Goal: Navigation & Orientation: Find specific page/section

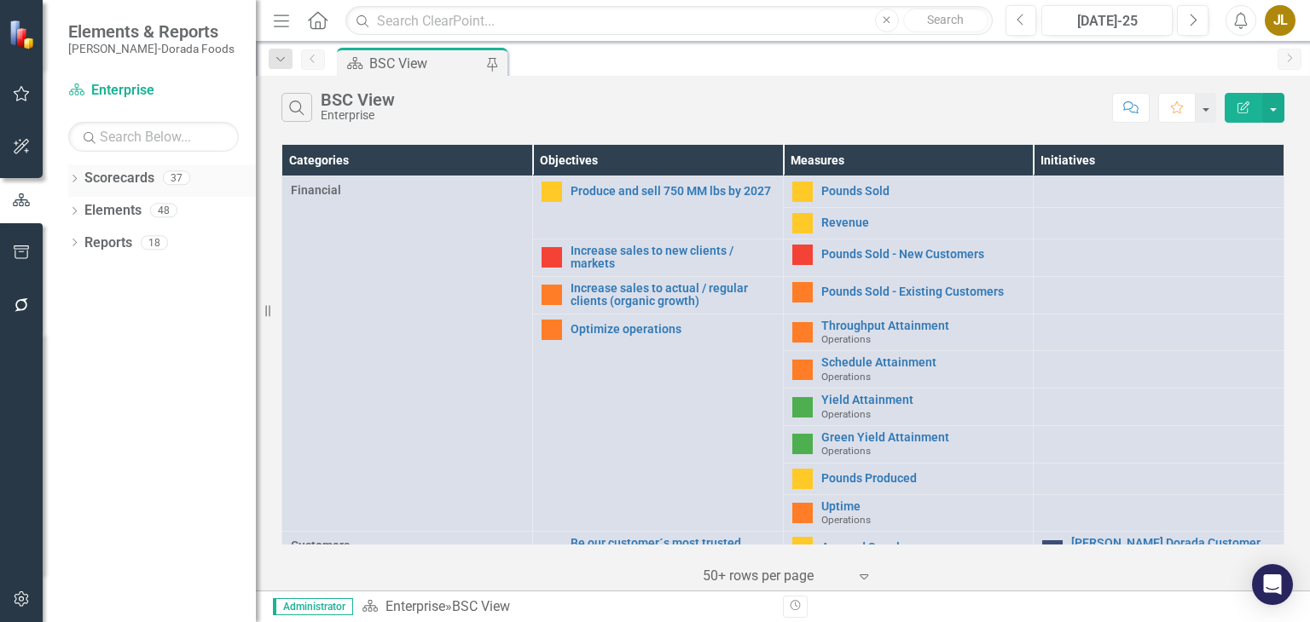
click at [73, 174] on div "Dropdown" at bounding box center [74, 180] width 12 height 14
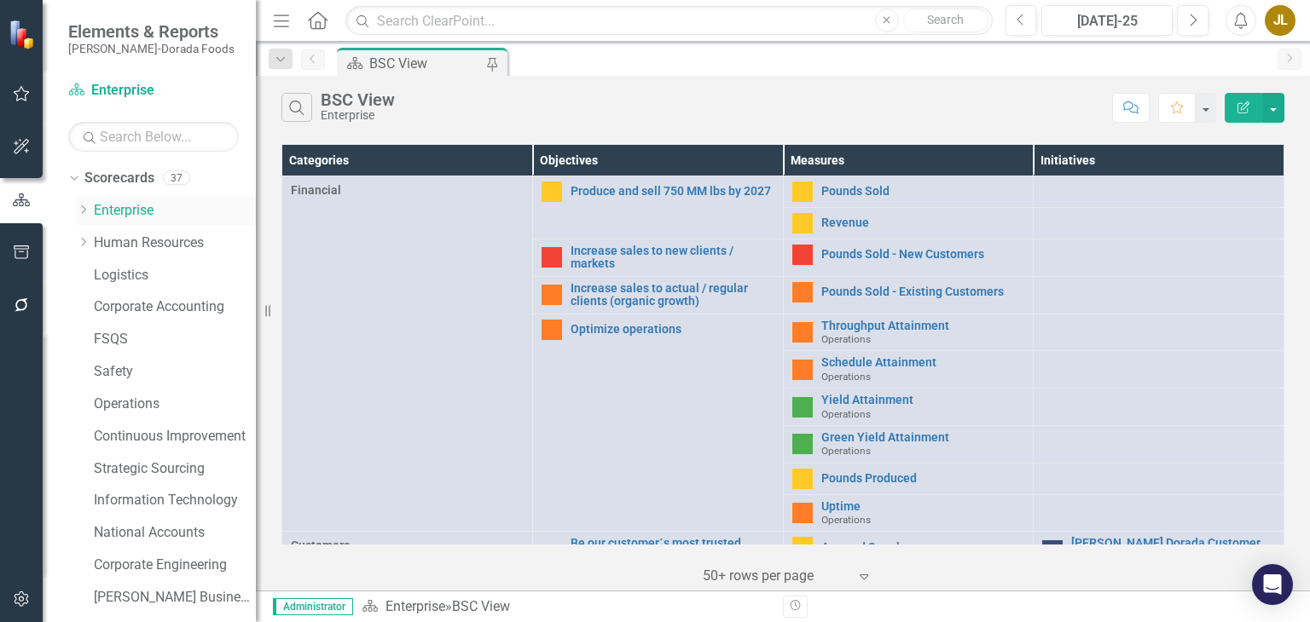
click at [87, 208] on icon "Dropdown" at bounding box center [83, 210] width 13 height 10
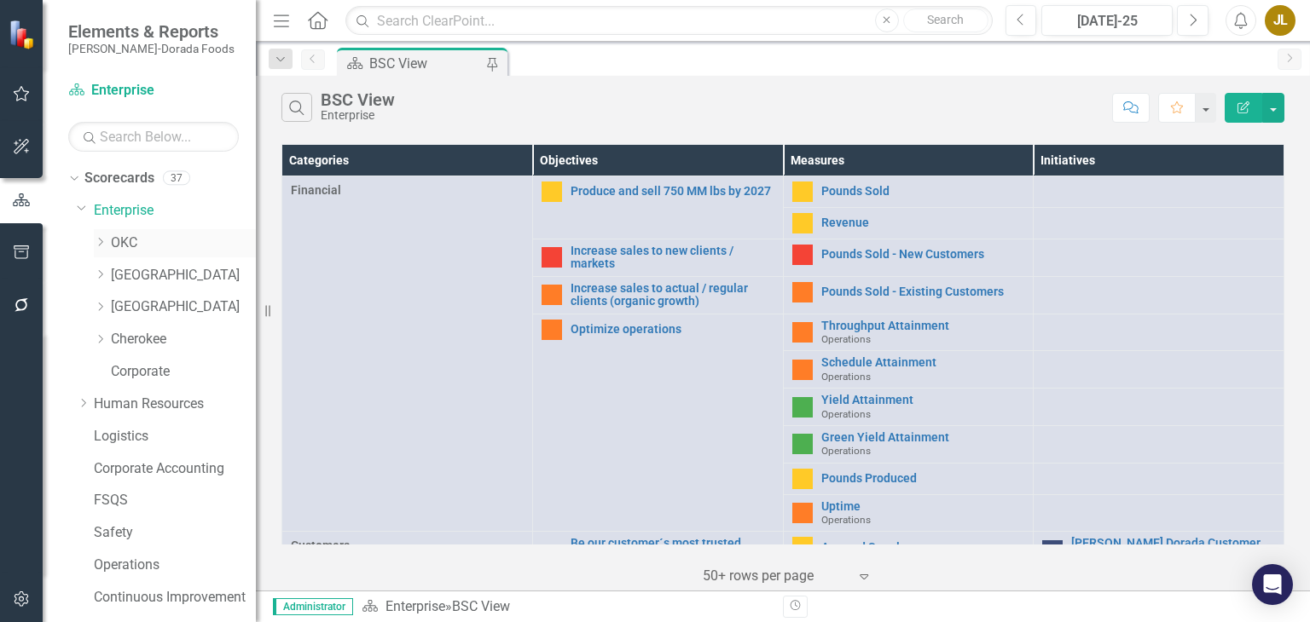
click at [120, 238] on link "OKC" at bounding box center [183, 244] width 145 height 20
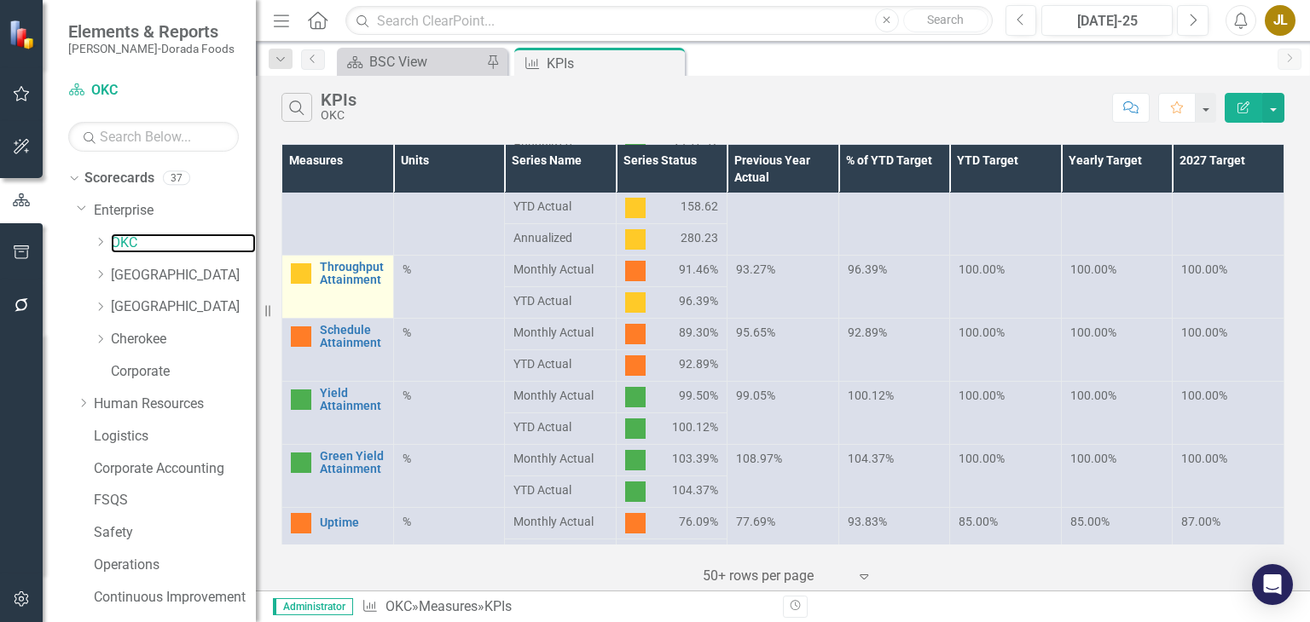
scroll to position [225, 0]
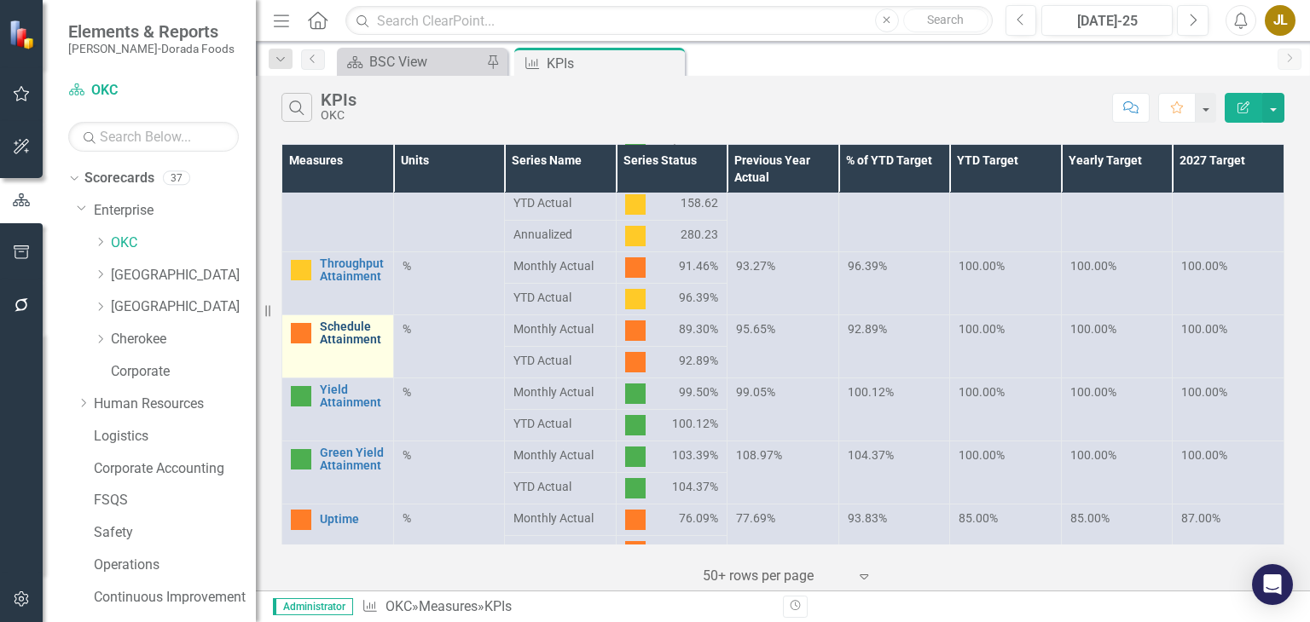
click at [348, 327] on link "Schedule Attainment" at bounding box center [352, 334] width 65 height 26
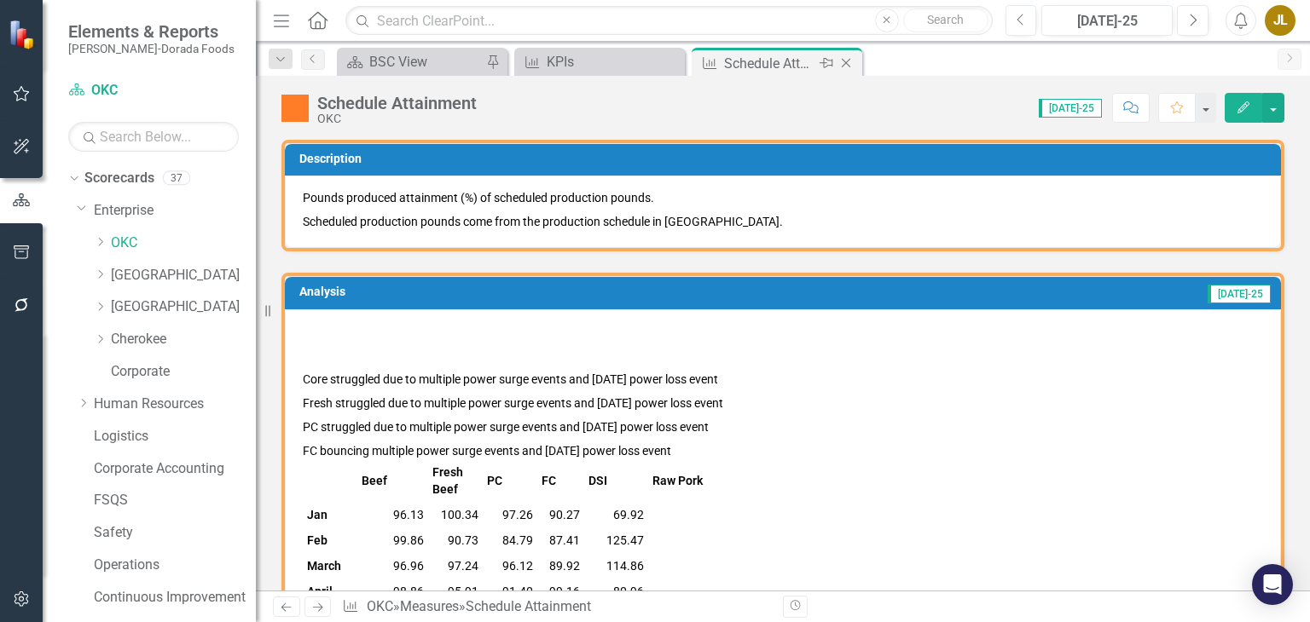
click at [849, 59] on icon at bounding box center [846, 63] width 9 height 9
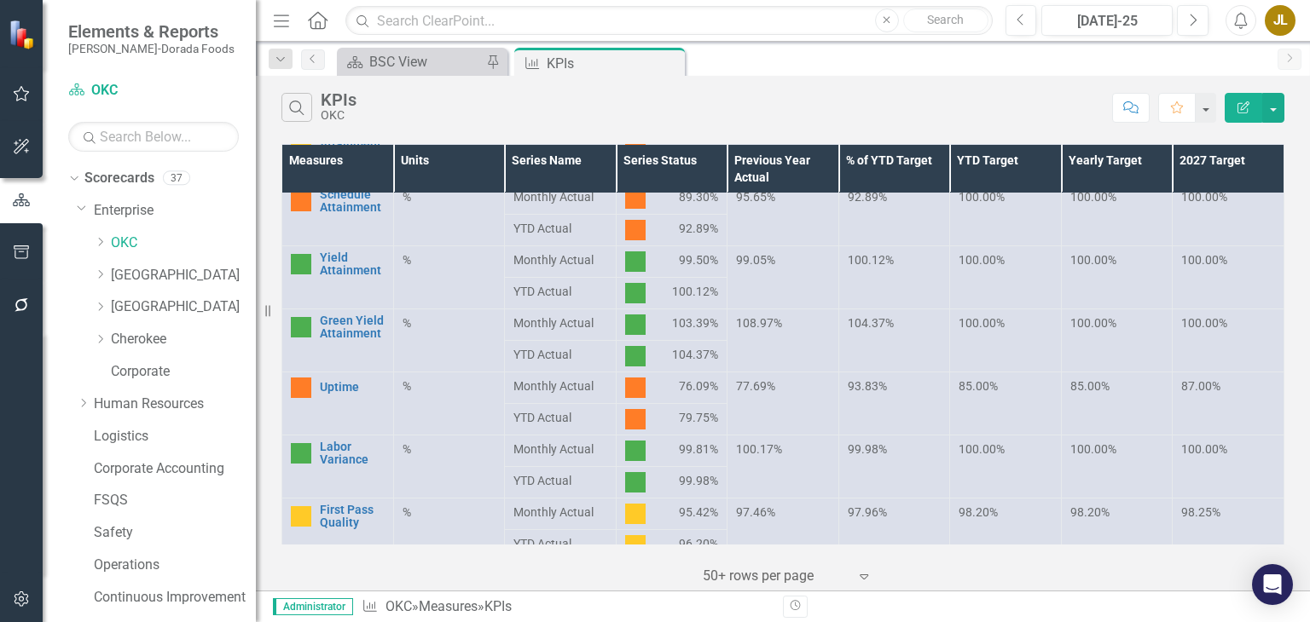
scroll to position [358, 0]
click at [669, 62] on icon at bounding box center [668, 63] width 9 height 9
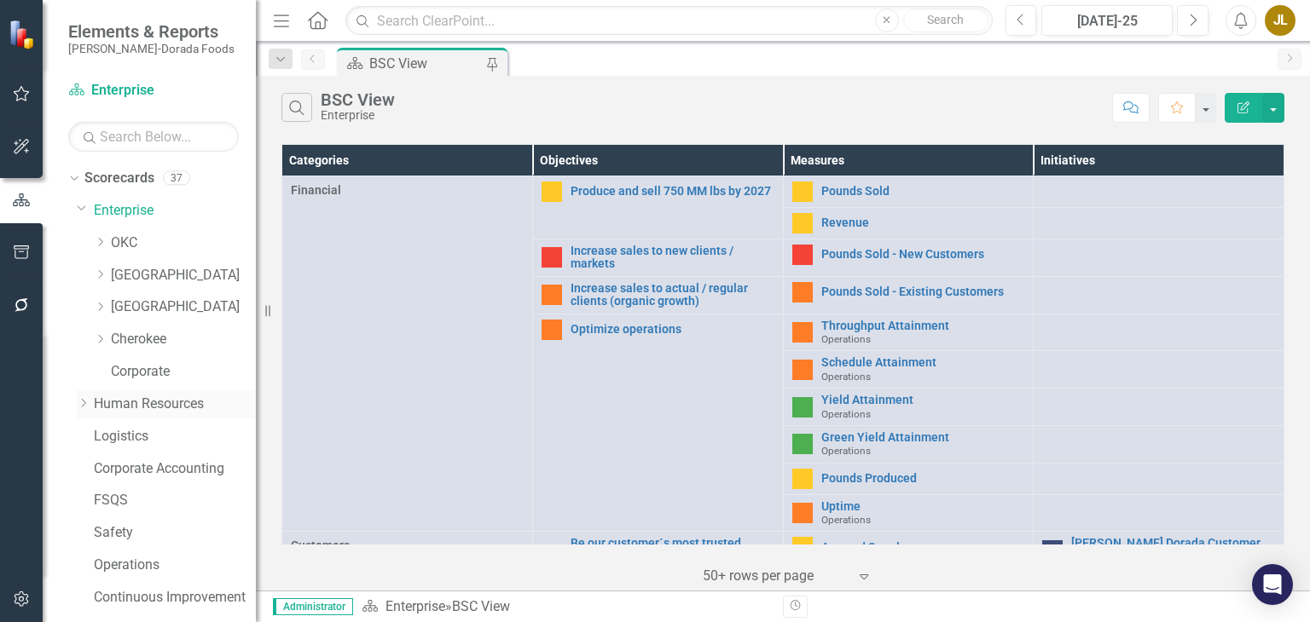
click at [133, 410] on link "Human Resources" at bounding box center [175, 405] width 162 height 20
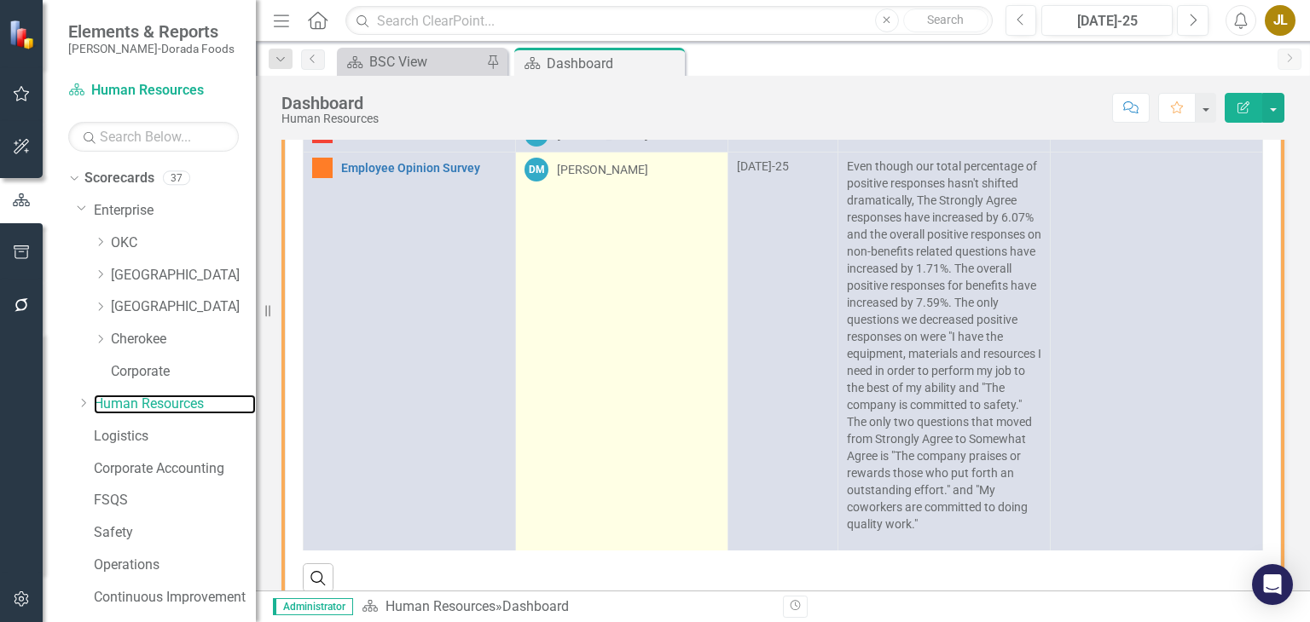
scroll to position [30, 0]
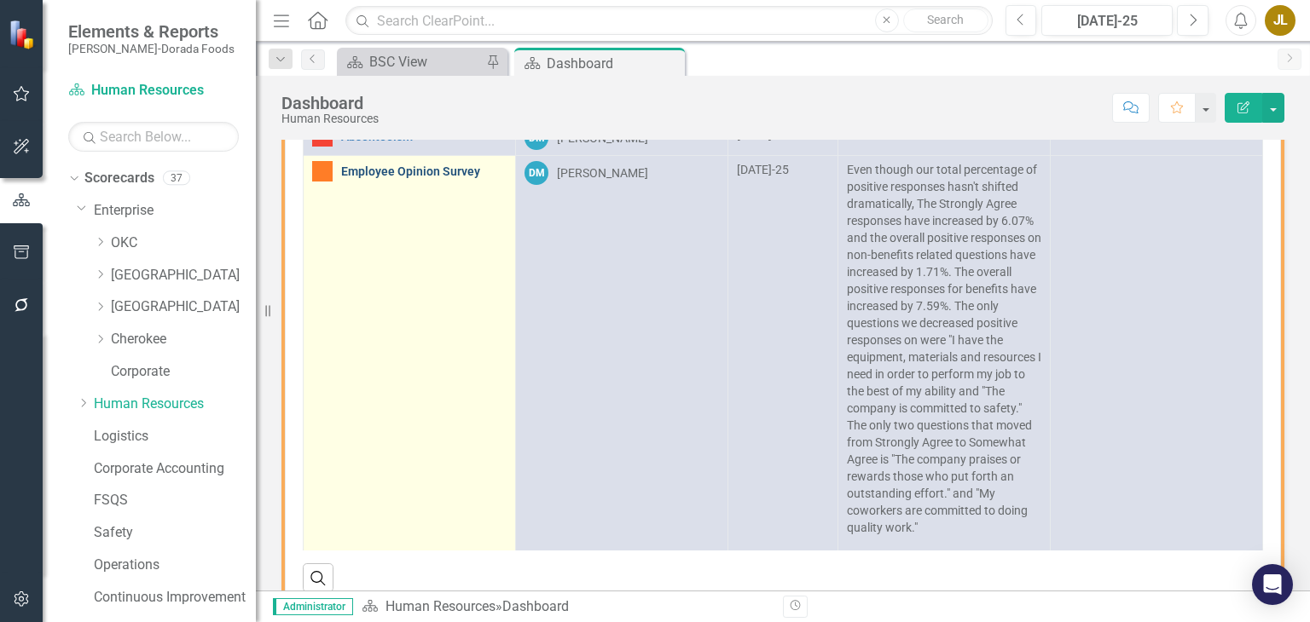
click at [443, 171] on link "Employee Opinion Survey" at bounding box center [423, 171] width 165 height 13
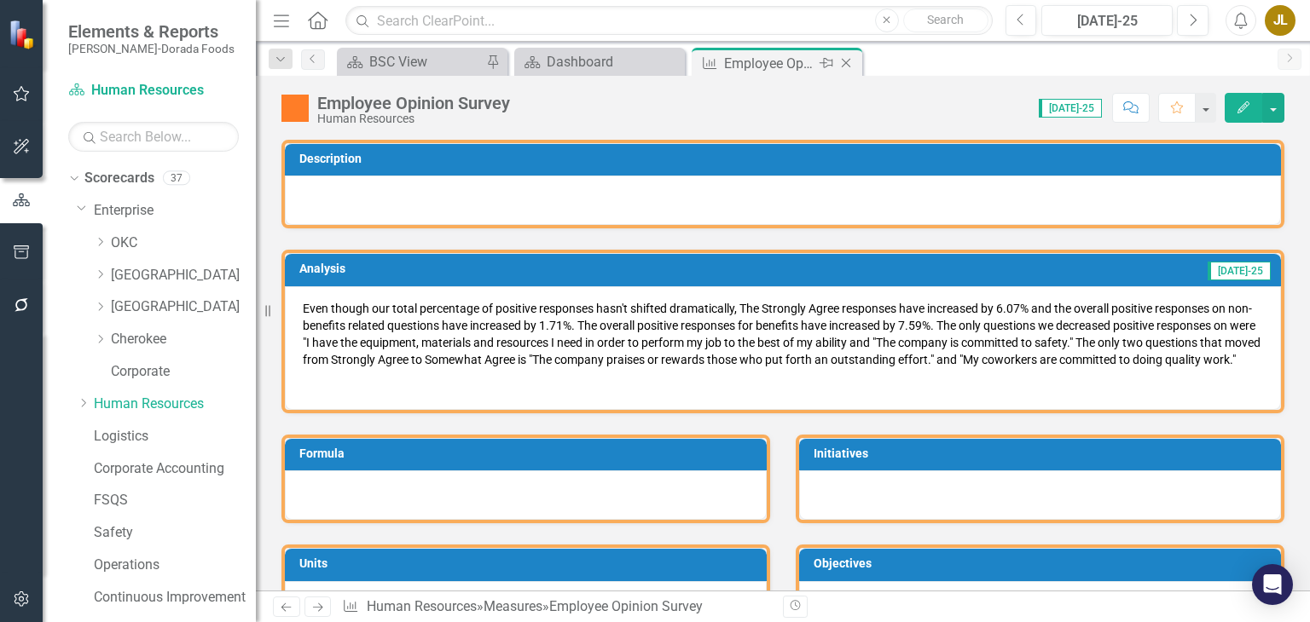
click at [849, 59] on icon at bounding box center [846, 63] width 9 height 9
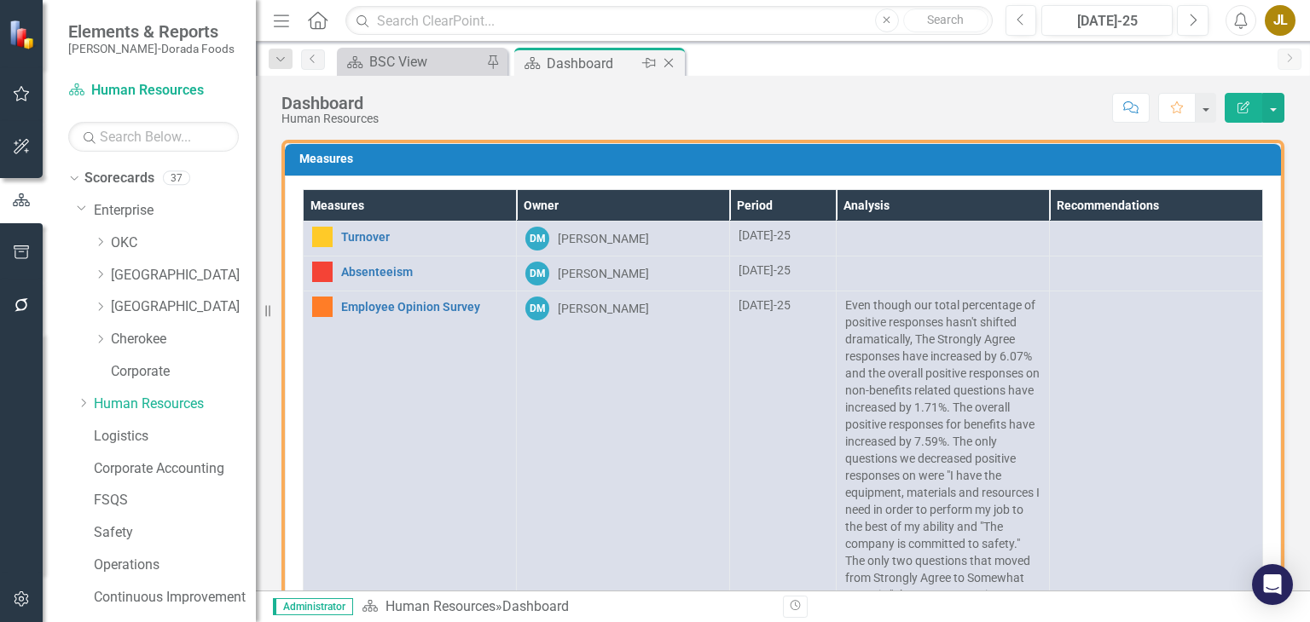
click at [672, 61] on icon "Close" at bounding box center [668, 63] width 17 height 14
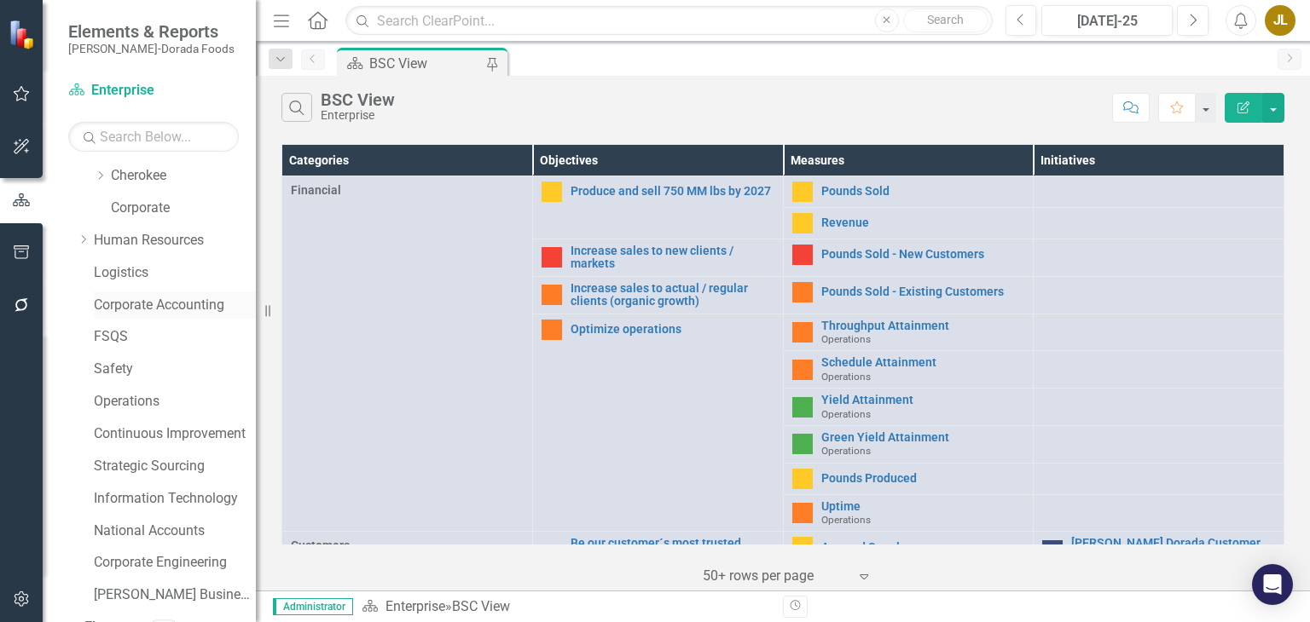
scroll to position [219, 0]
